Goal: Transaction & Acquisition: Book appointment/travel/reservation

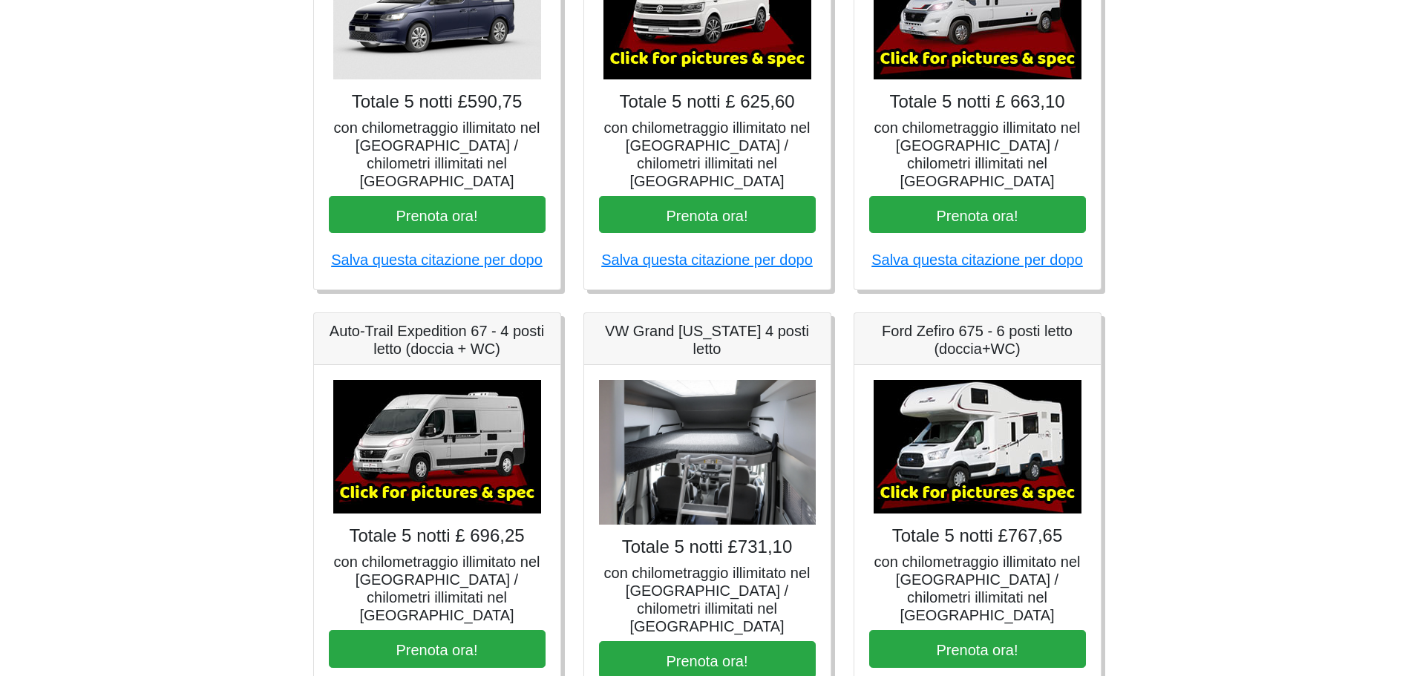
scroll to position [445, 0]
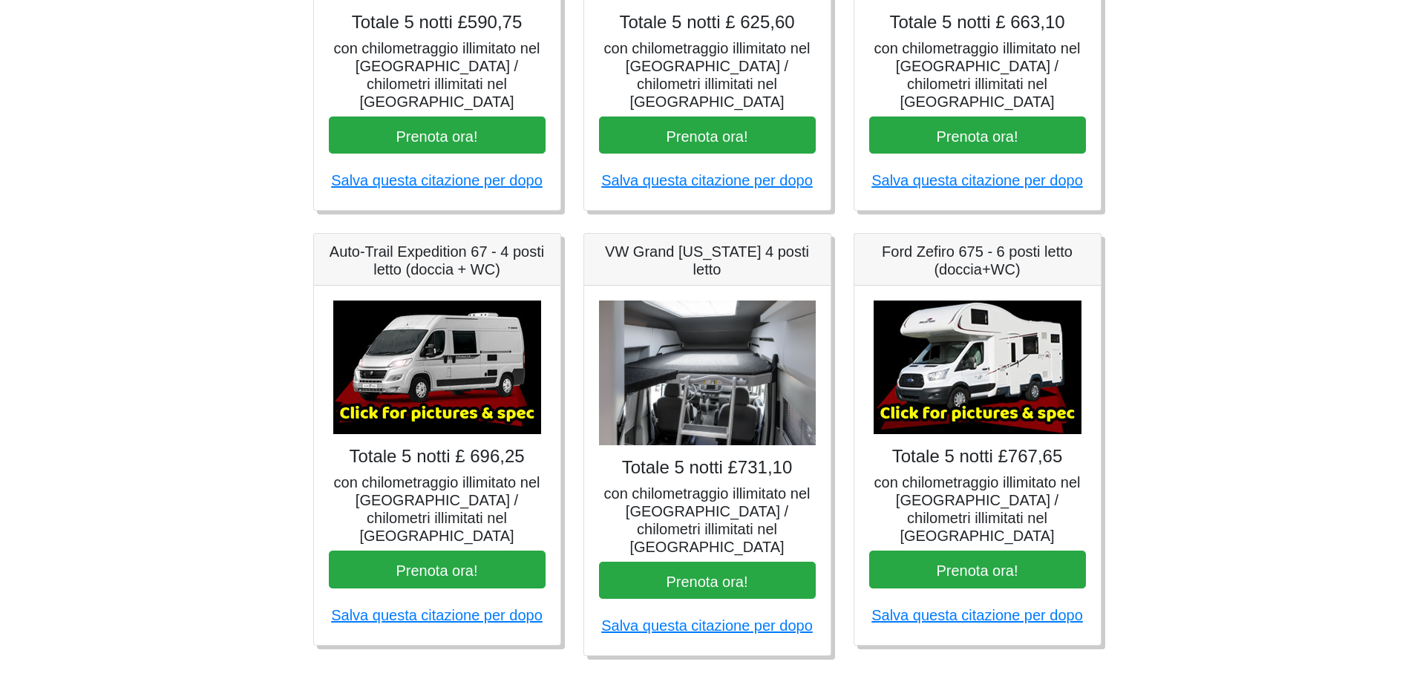
click at [792, 395] on img at bounding box center [707, 373] width 217 height 145
click at [956, 362] on img at bounding box center [977, 368] width 208 height 134
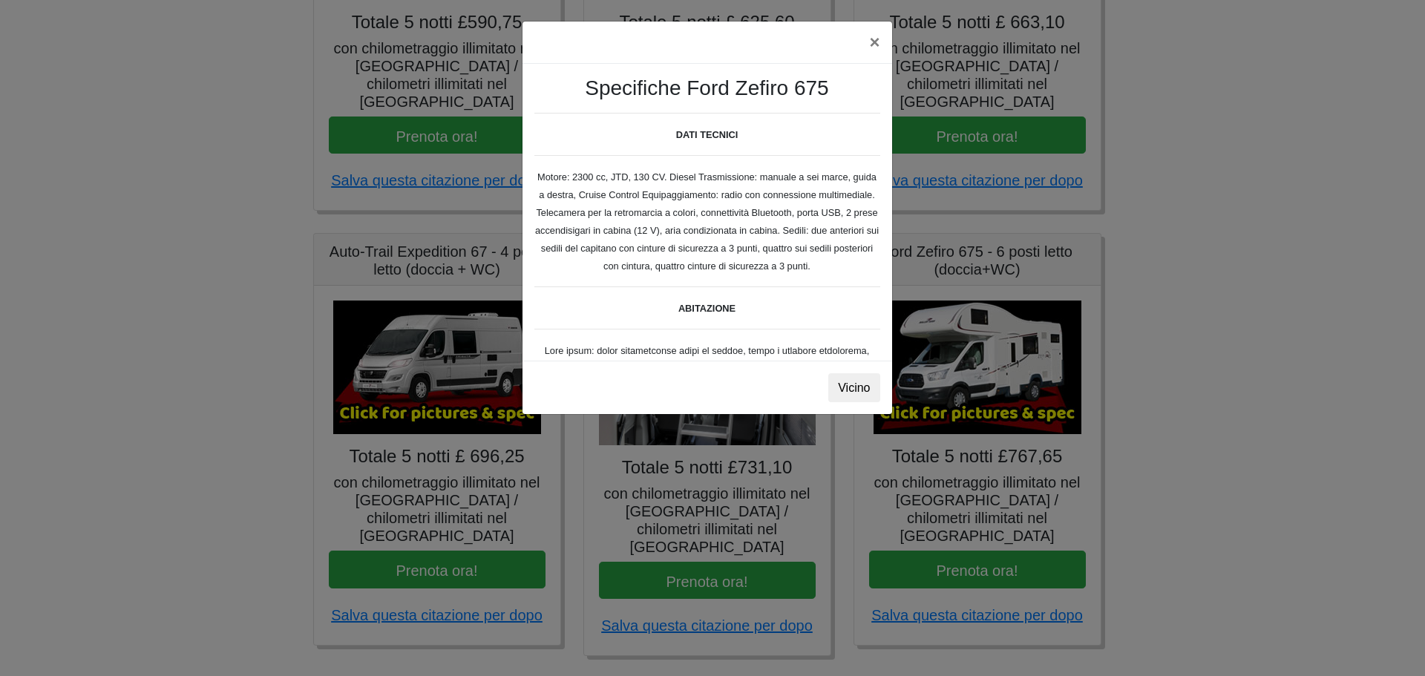
click at [968, 407] on div "× Specifiche Ford Zefiro 675 DATI TECNICI Motore: 2300 cc, JTD, 130 CV. Diesel …" at bounding box center [712, 338] width 1425 height 676
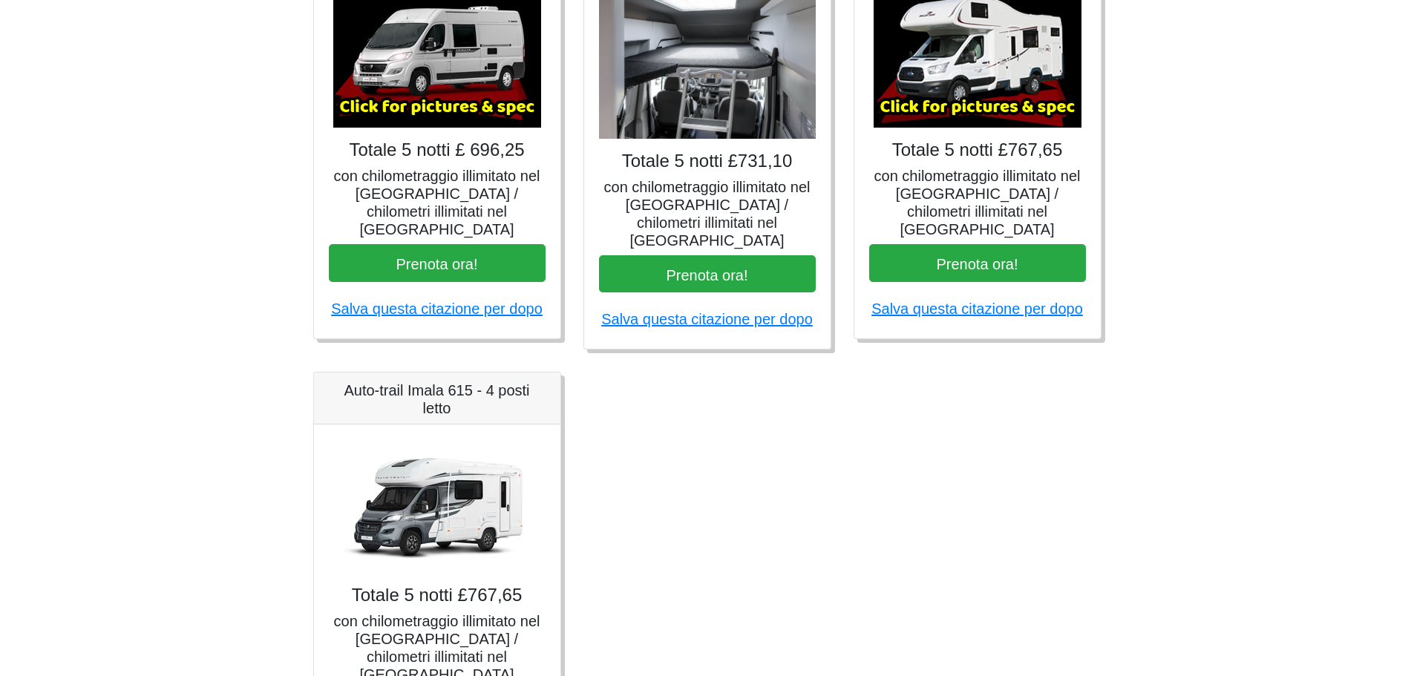
scroll to position [742, 0]
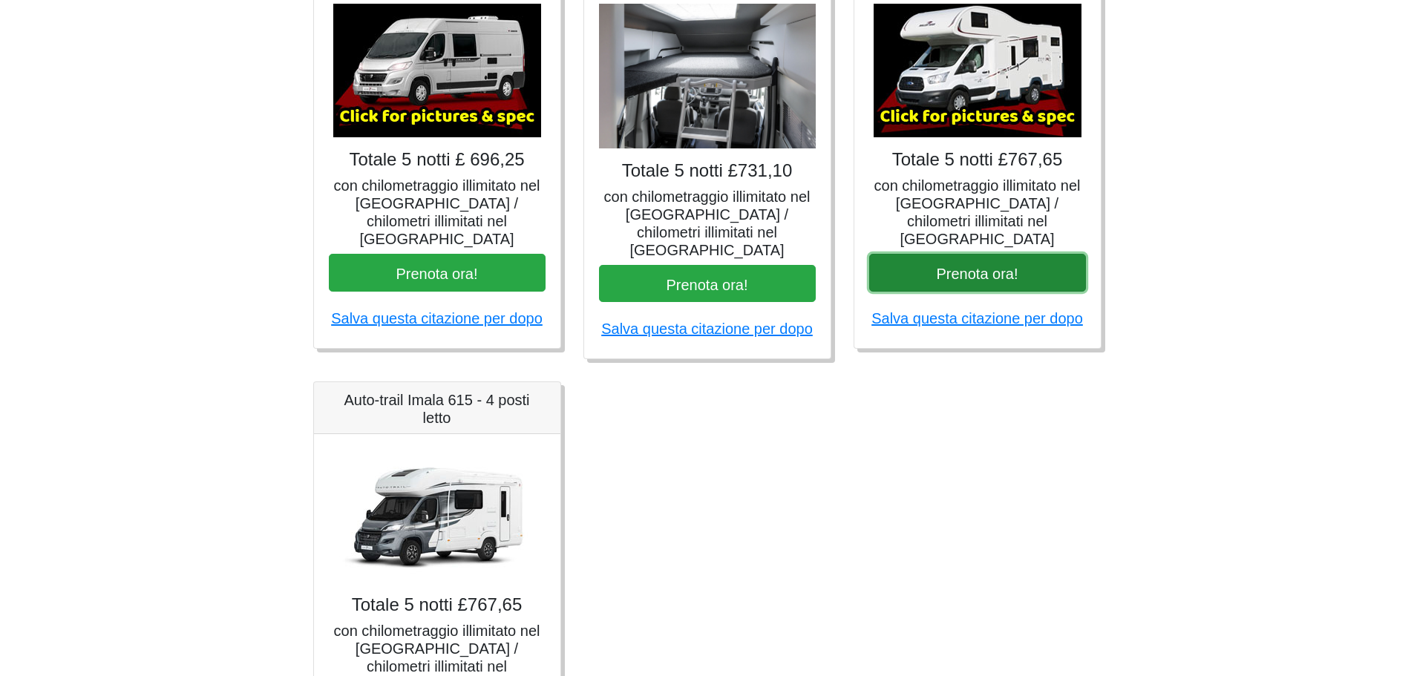
click at [1026, 254] on button "Prenota ora!" at bounding box center [977, 273] width 217 height 38
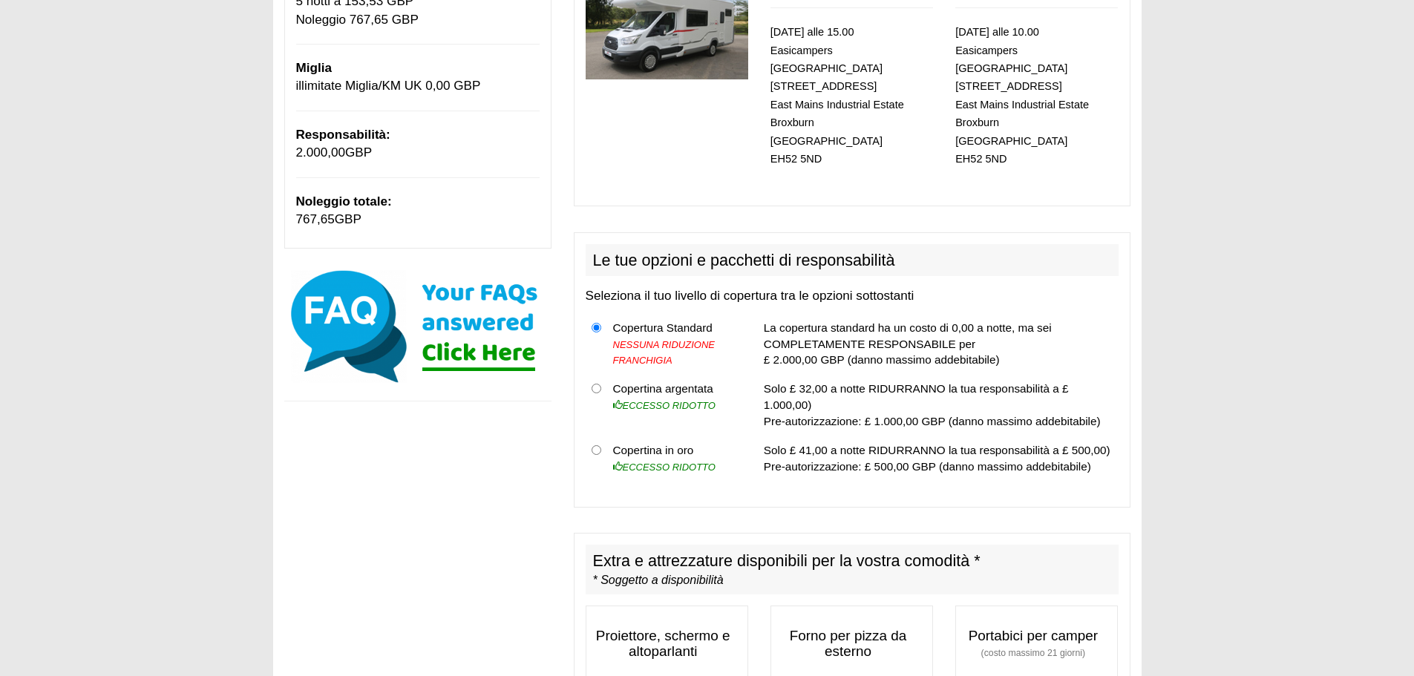
scroll to position [297, 0]
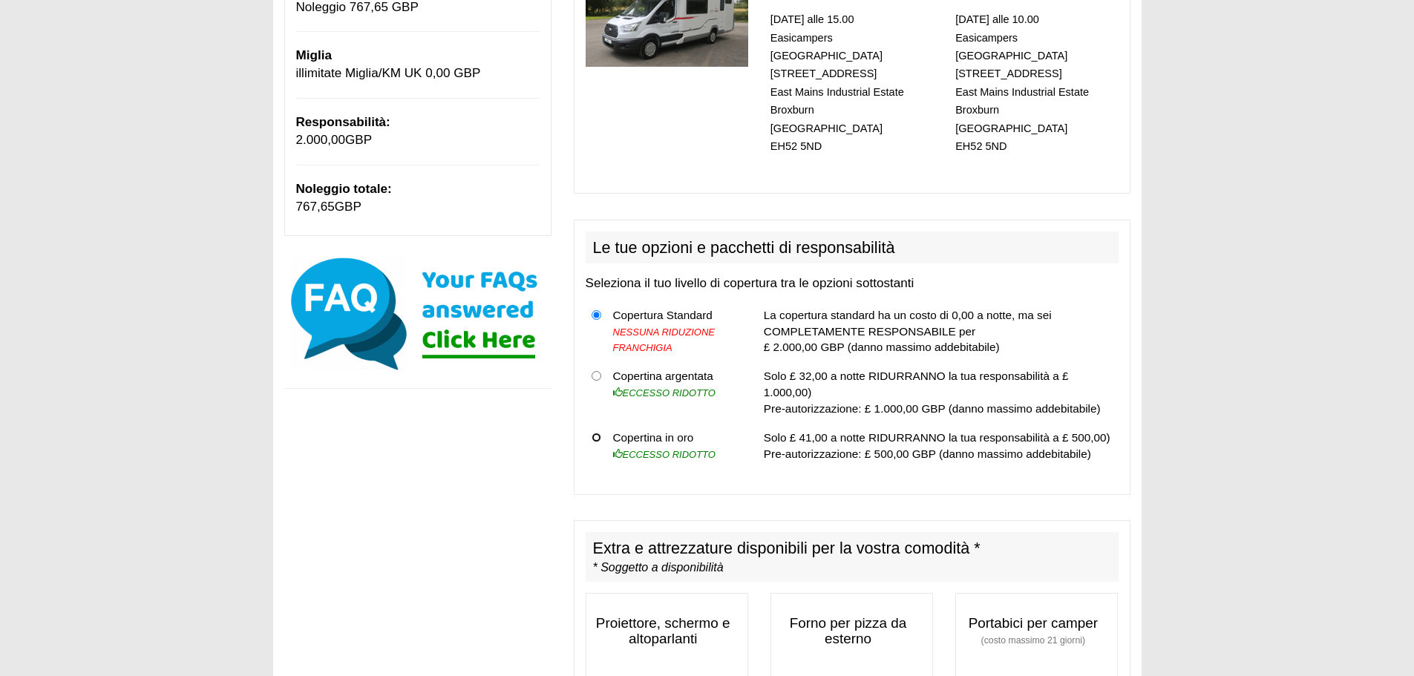
click at [594, 433] on input "radio" at bounding box center [596, 438] width 10 height 10
radio input "true"
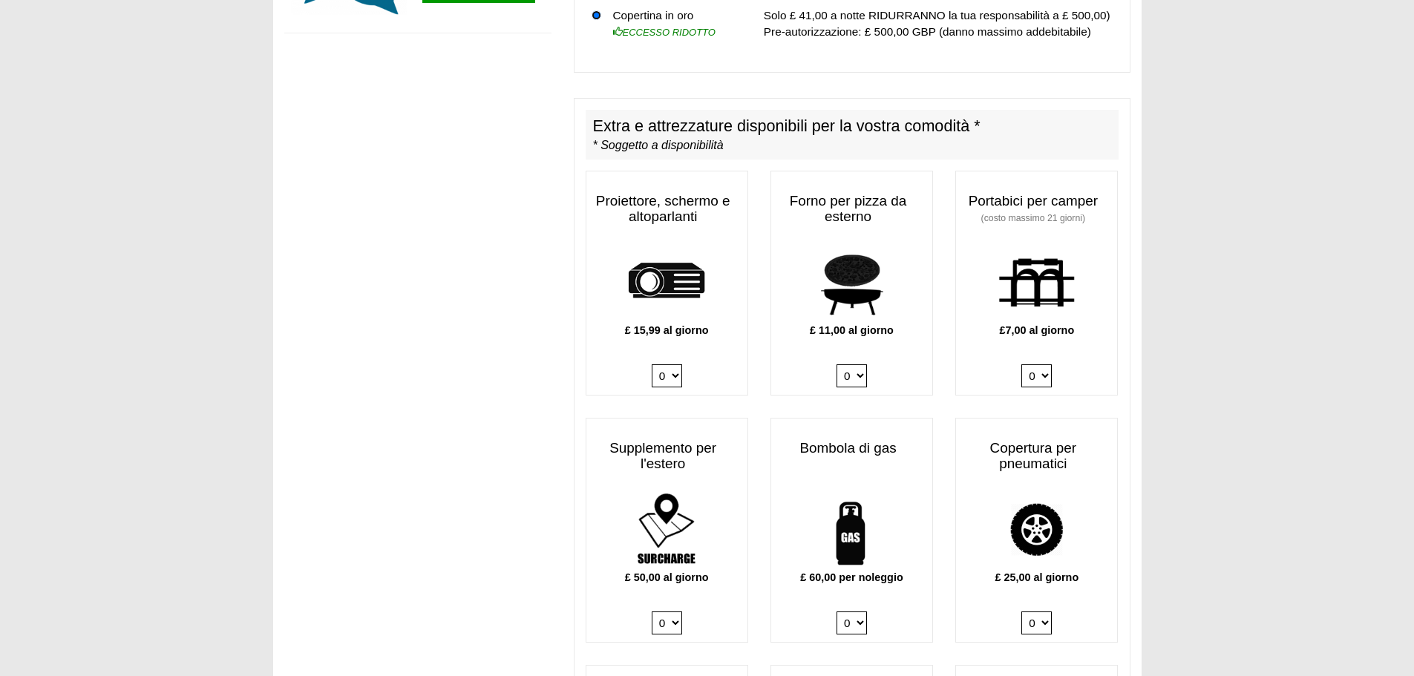
scroll to position [742, 0]
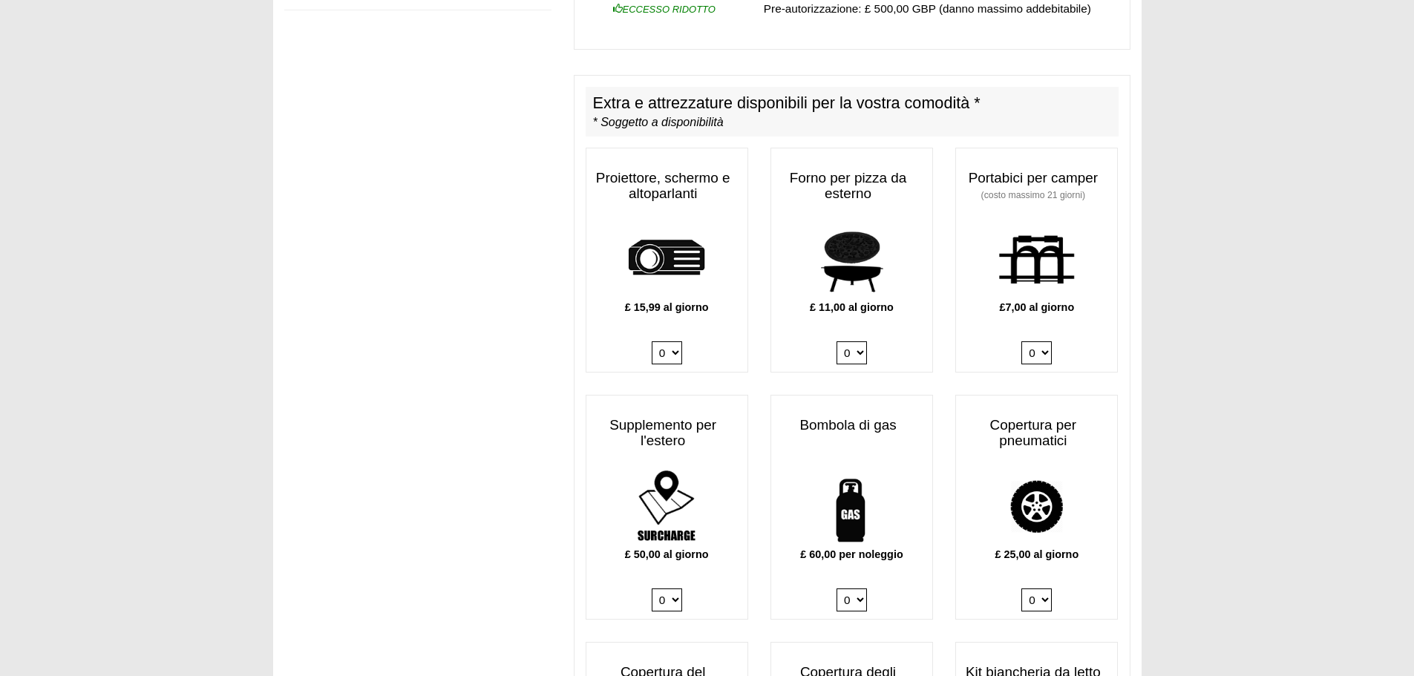
click at [853, 588] on select "0 1" at bounding box center [851, 599] width 30 height 23
select select "Gas Bottle x QTY 1 @ 60.00 GBP per hire."
click at [836, 588] on select "0 1" at bounding box center [851, 599] width 30 height 23
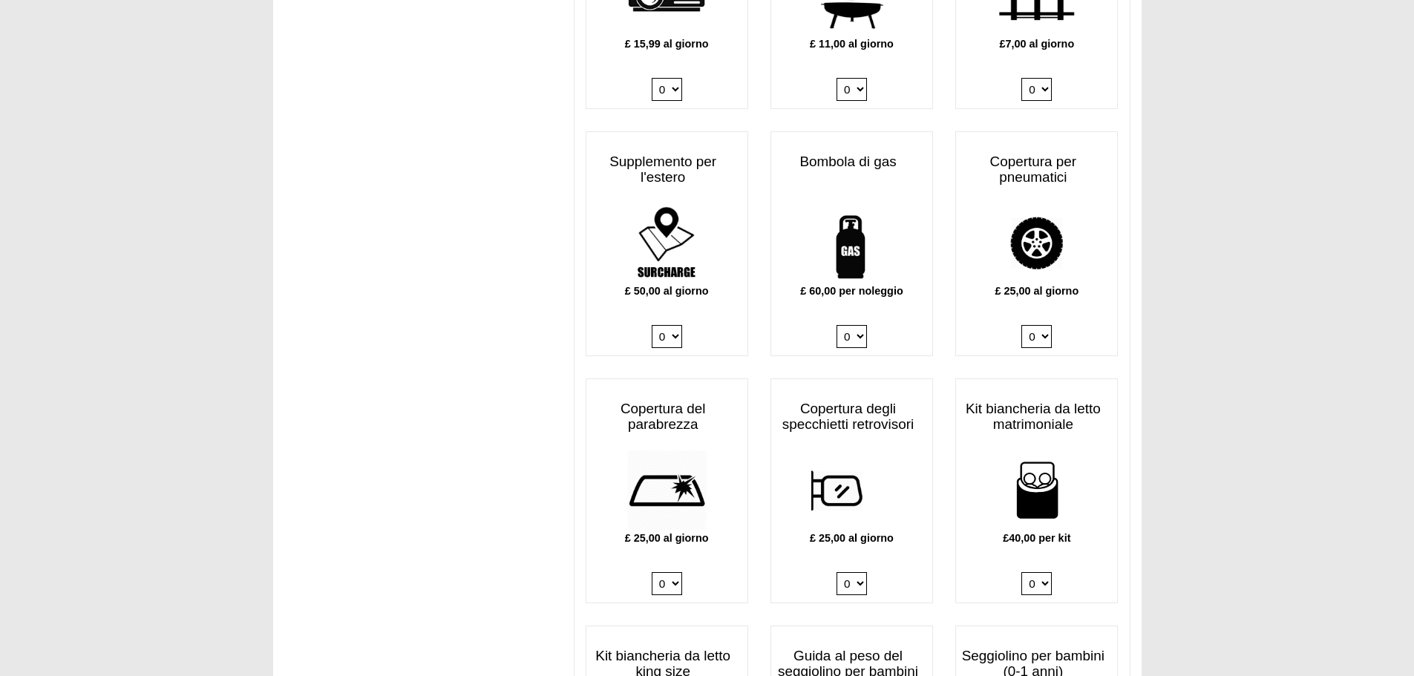
scroll to position [1031, 0]
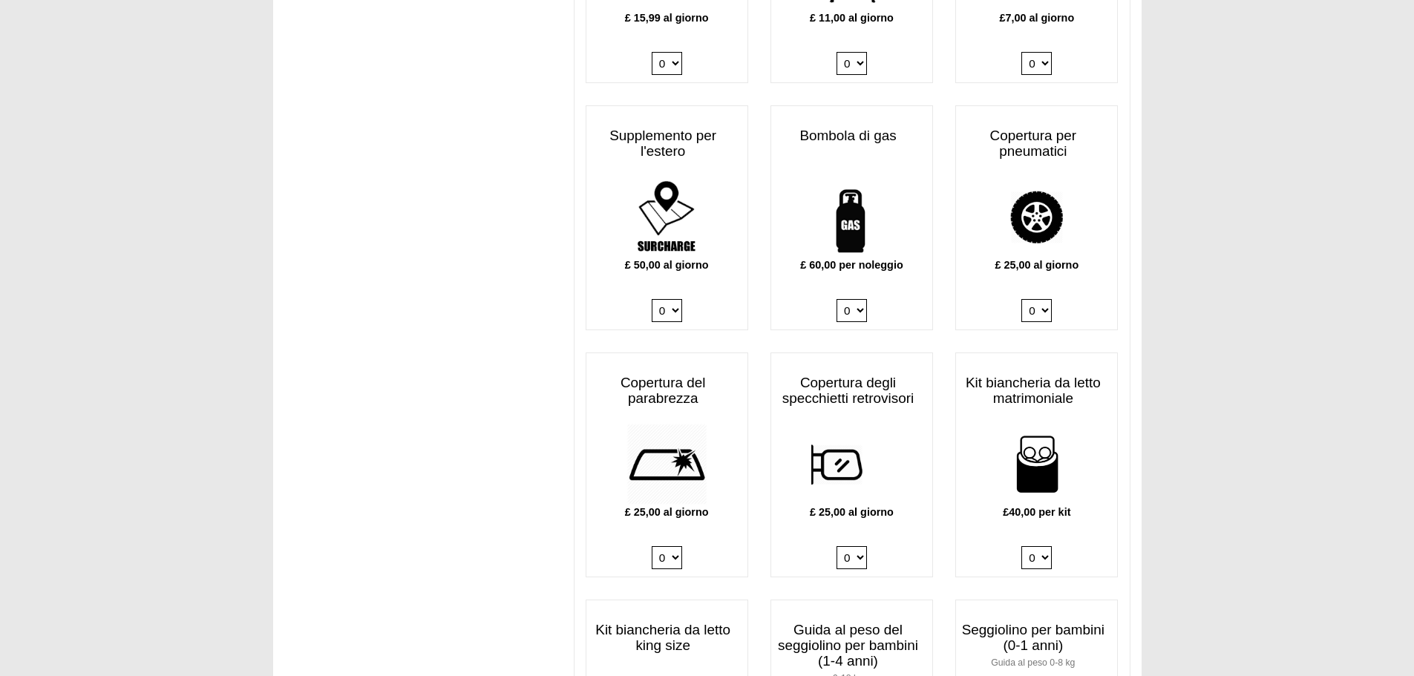
click at [1031, 546] on select "0 1 2 3 4" at bounding box center [1036, 557] width 30 height 23
select select "Double Bedding Kit x QTY 1 @ 40.00 GBP per kit."
click at [1021, 546] on select "0 1 2 3 4" at bounding box center [1036, 557] width 30 height 23
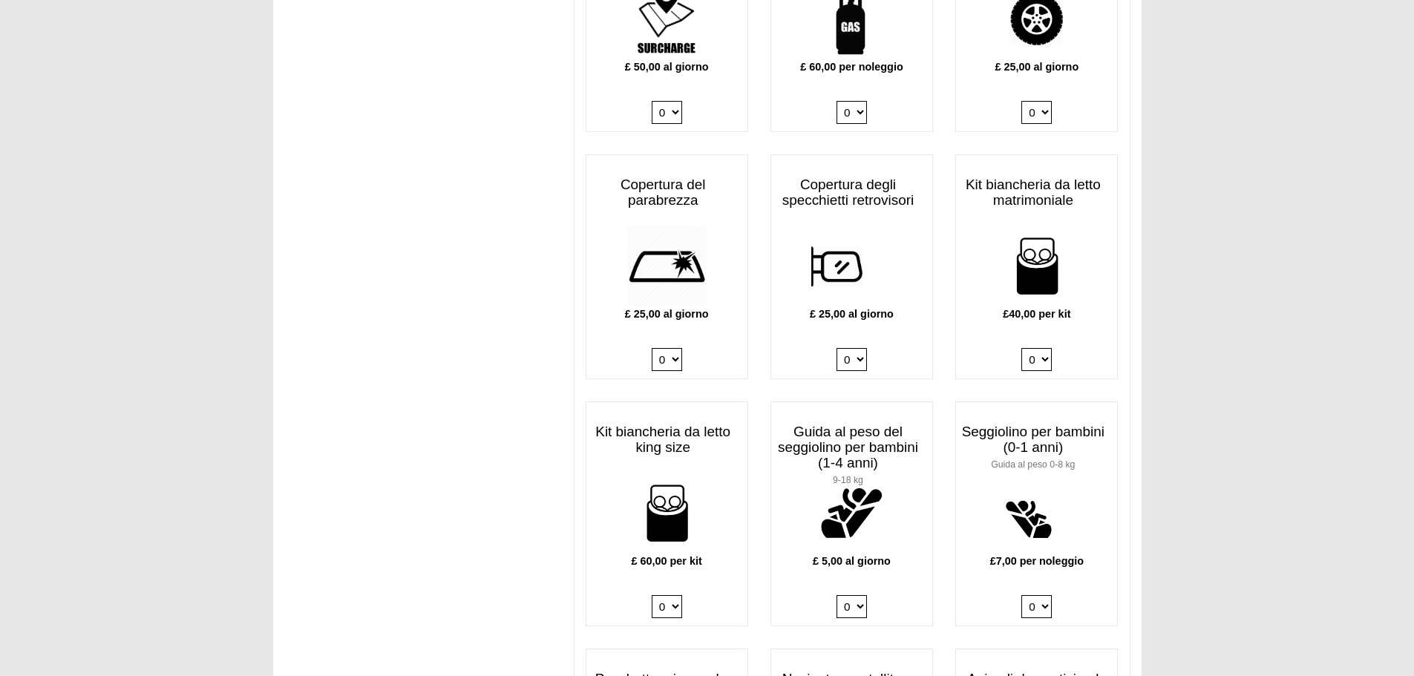
scroll to position [1254, 0]
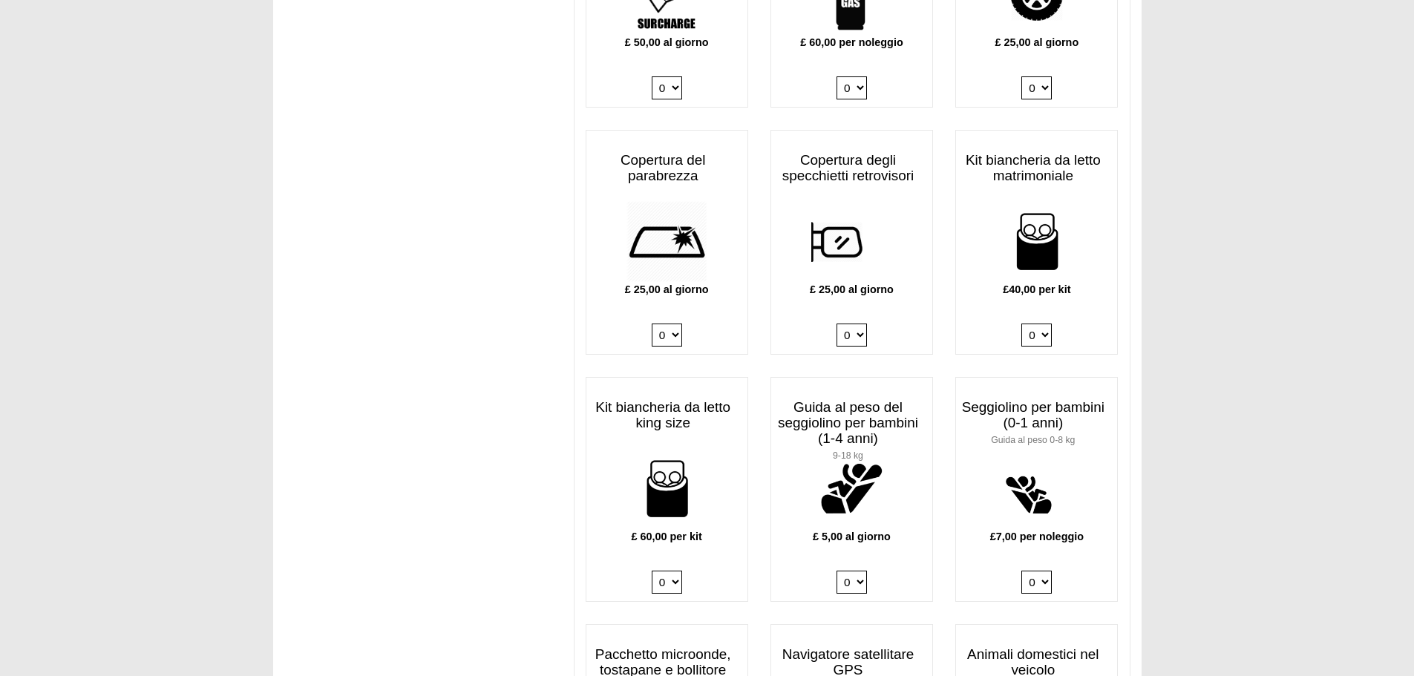
click at [858, 571] on select "0 1 2 3 4" at bounding box center [851, 582] width 30 height 23
select select "Child Seat (1-4 Years) x QTY 1 @ 5.00 GBP each."
click at [836, 571] on select "0 1 2 3 4" at bounding box center [851, 582] width 30 height 23
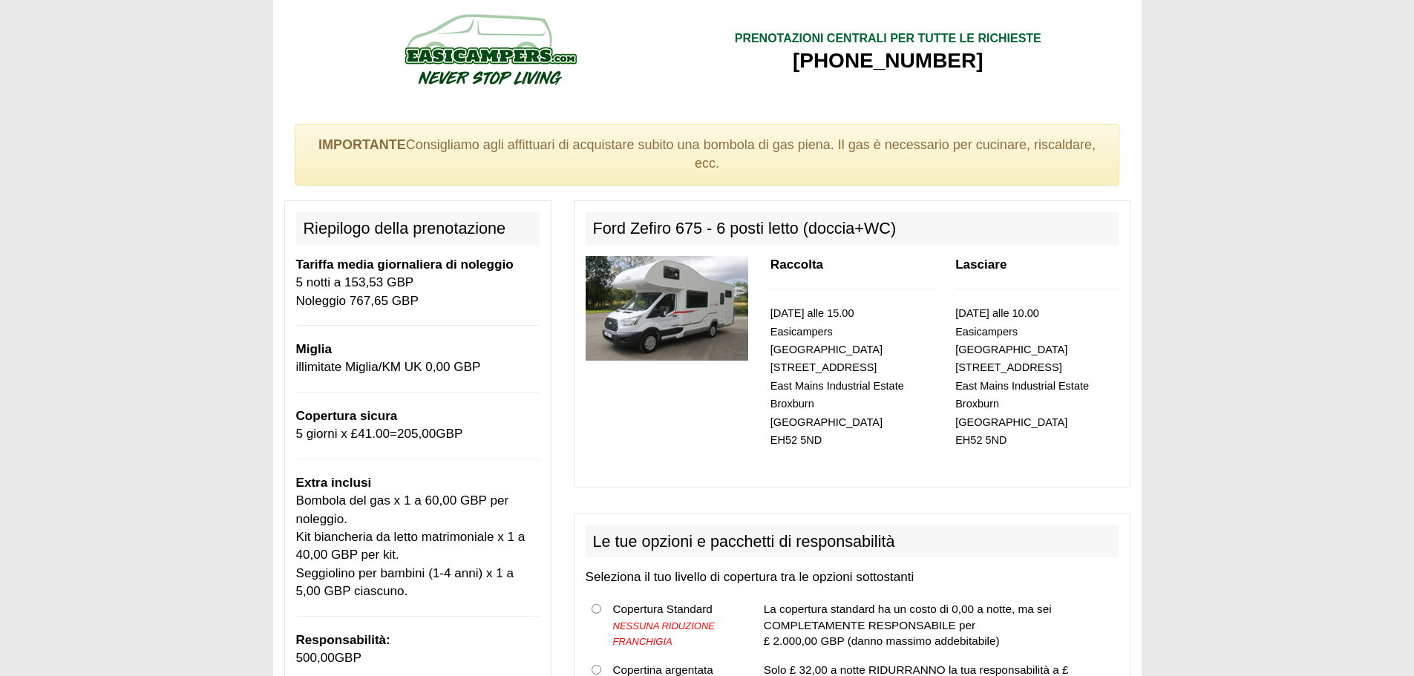
scroll to position [0, 0]
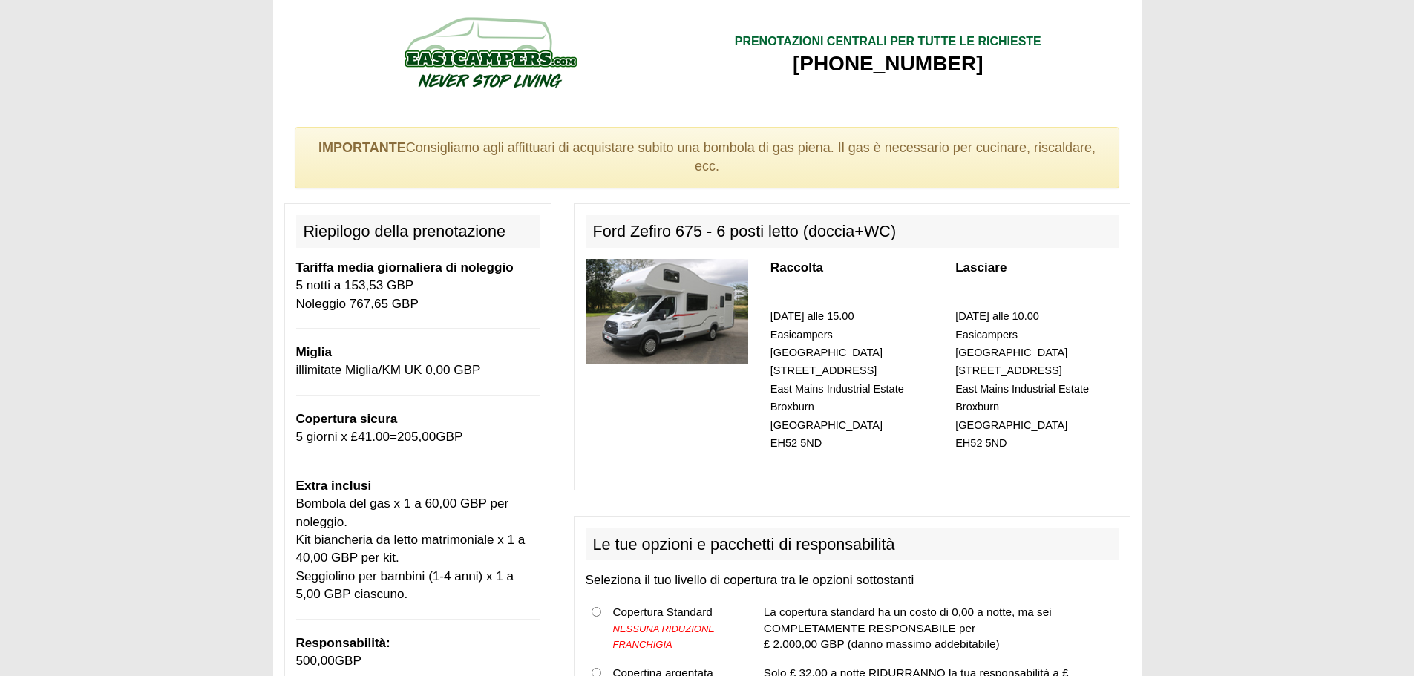
click at [692, 311] on img at bounding box center [666, 311] width 163 height 105
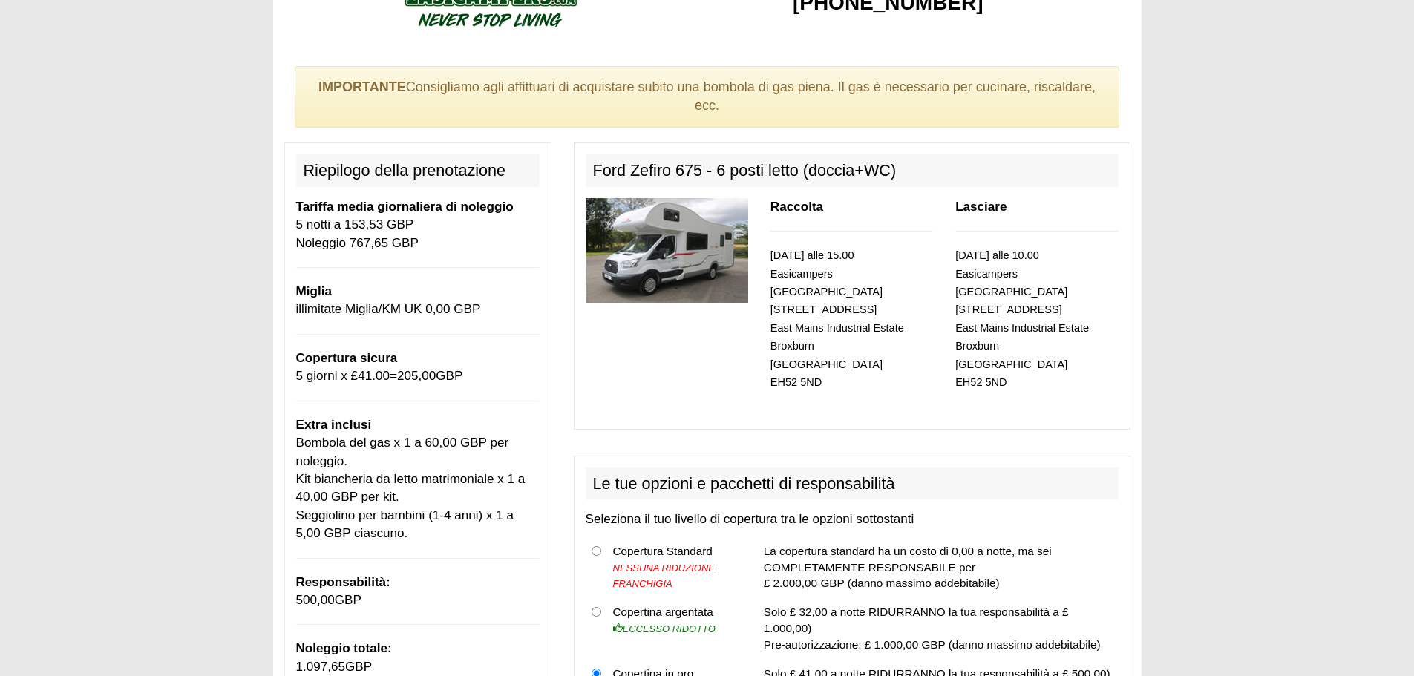
scroll to position [151, 0]
